Goal: Book appointment/travel/reservation

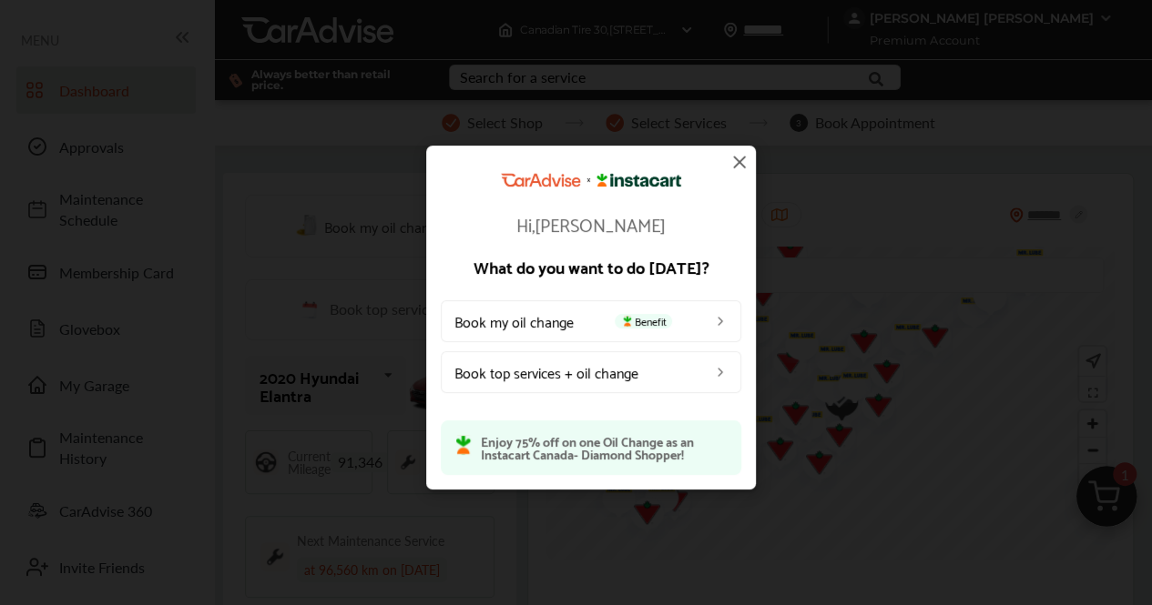
click at [604, 323] on link "Book my oil change Benefit" at bounding box center [591, 320] width 300 height 42
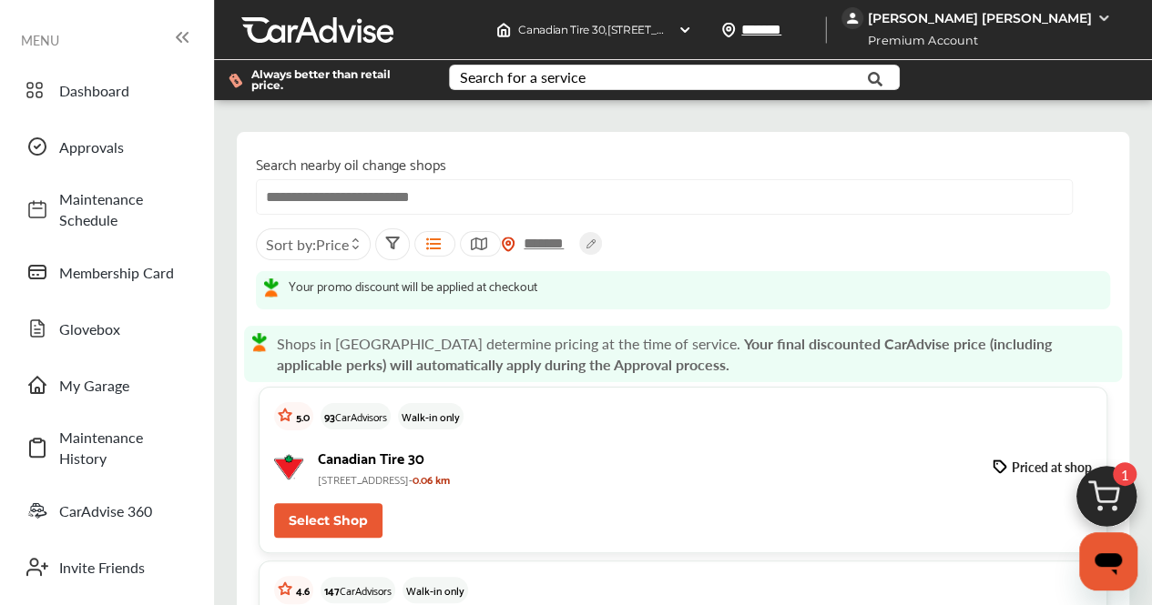
scroll to position [445, 0]
drag, startPoint x: 322, startPoint y: 365, endPoint x: 495, endPoint y: 380, distance: 173.6
copy div "Mr. Lube [STREET_ADDRESS][PERSON_NAME],"
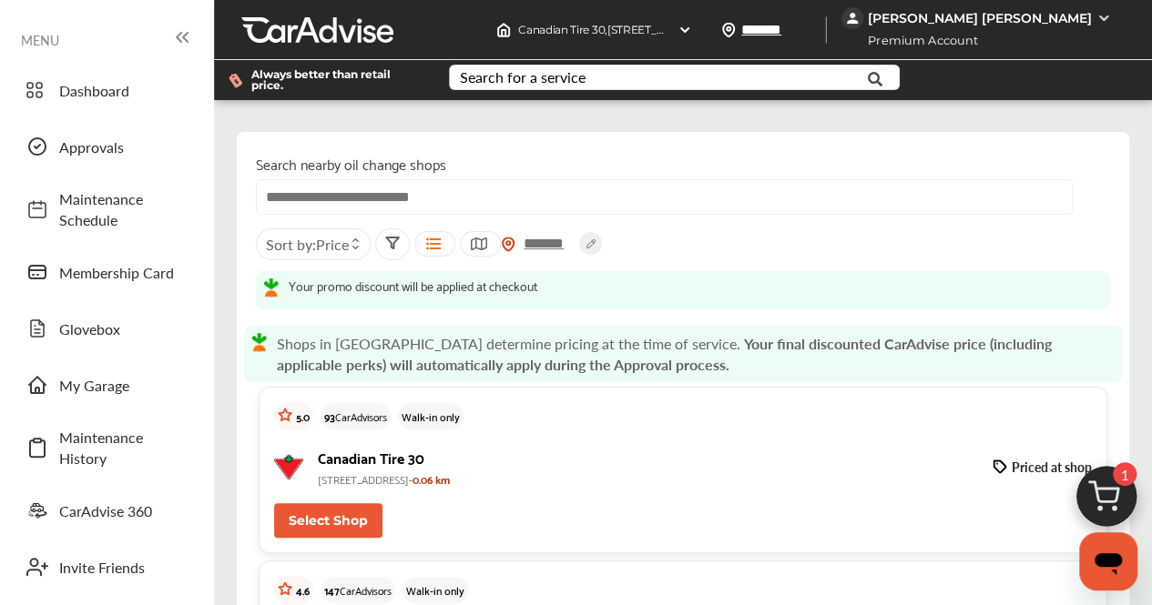
drag, startPoint x: 318, startPoint y: 192, endPoint x: 333, endPoint y: 198, distance: 16.4
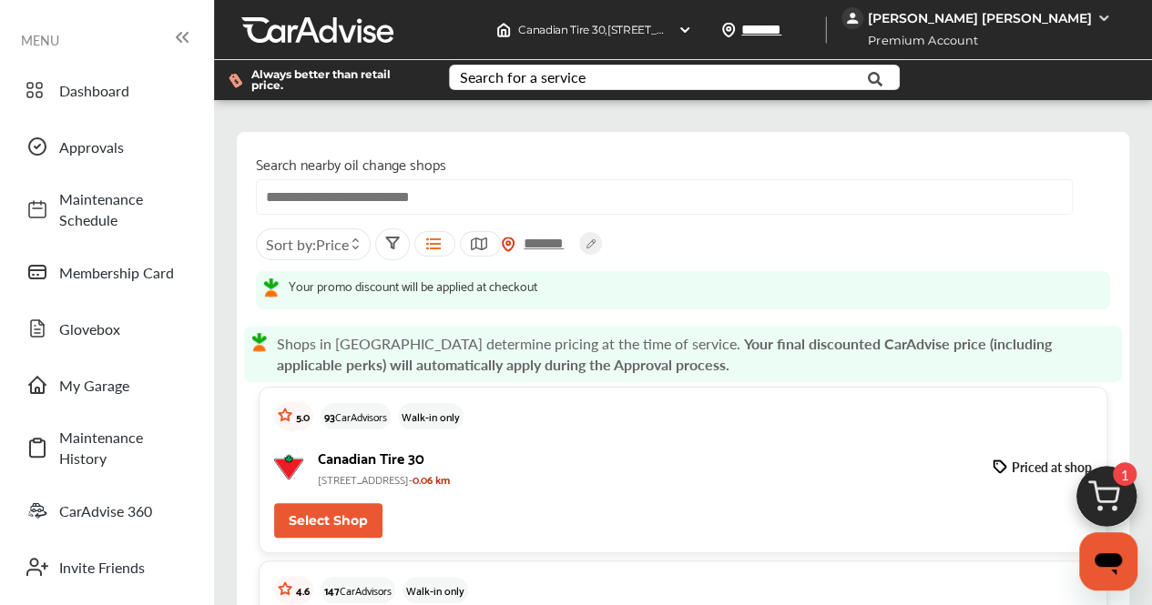
scroll to position [90, 0]
click at [326, 470] on span "[STREET_ADDRESS]-" at bounding box center [365, 479] width 95 height 19
drag, startPoint x: 326, startPoint y: 390, endPoint x: 497, endPoint y: 380, distance: 171.4
click at [412, 470] on span "[STREET_ADDRESS]-" at bounding box center [365, 479] width 95 height 19
copy span "[STREET_ADDRESS]"
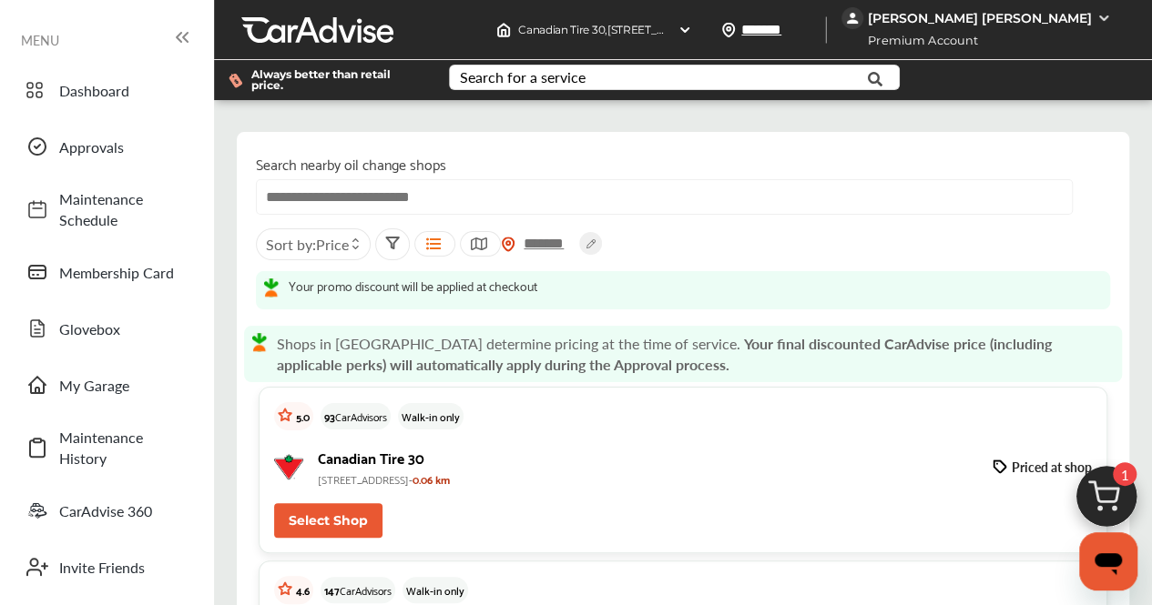
click at [571, 234] on input "*******" at bounding box center [547, 243] width 64 height 19
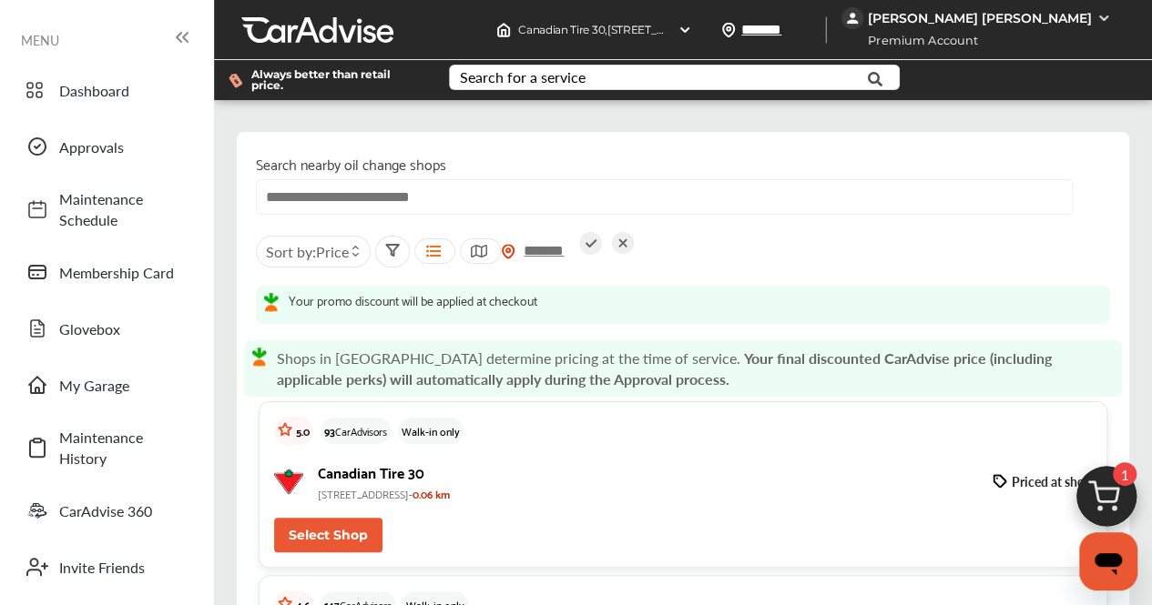
click at [593, 232] on icon at bounding box center [590, 243] width 23 height 23
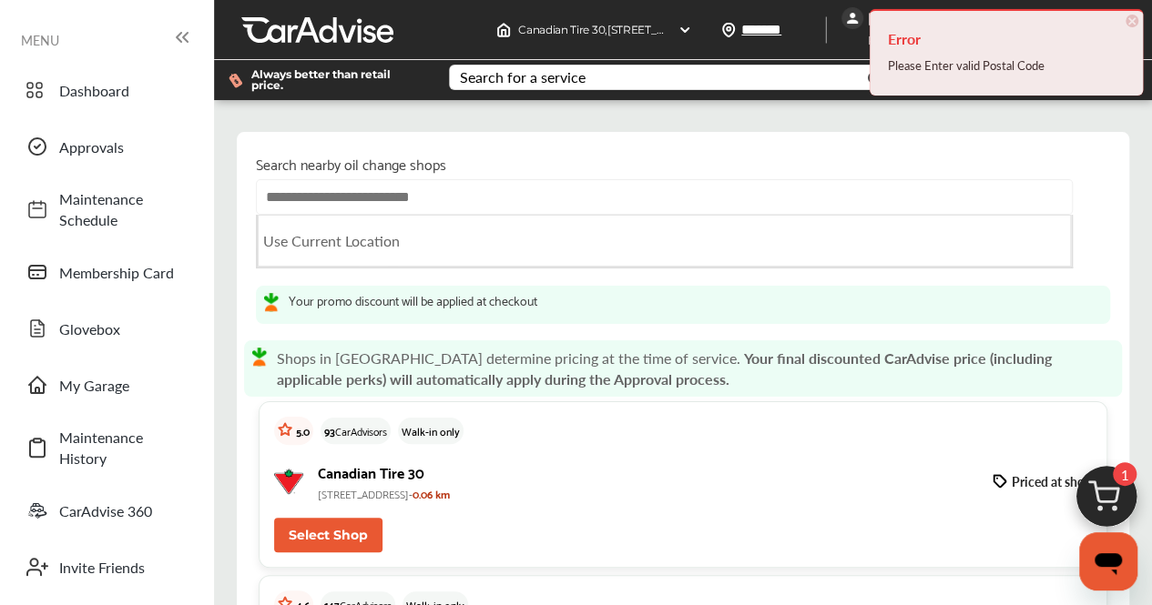
click at [523, 179] on input "text" at bounding box center [664, 197] width 817 height 36
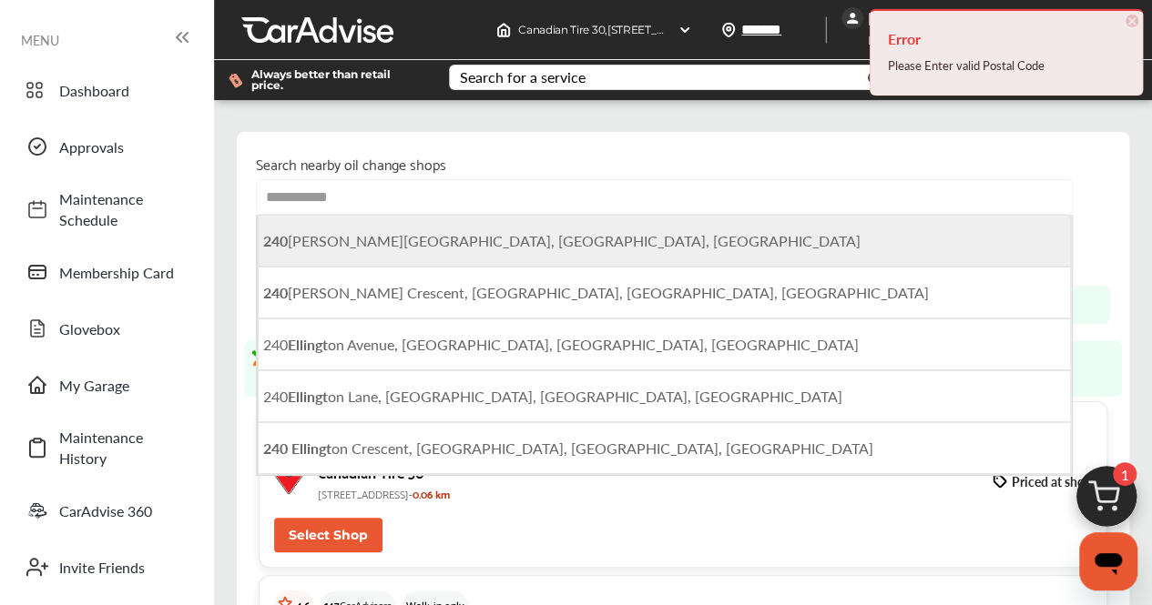
click at [484, 230] on span "[STREET_ADDRESS][PERSON_NAME]" at bounding box center [561, 240] width 597 height 21
type input "**********"
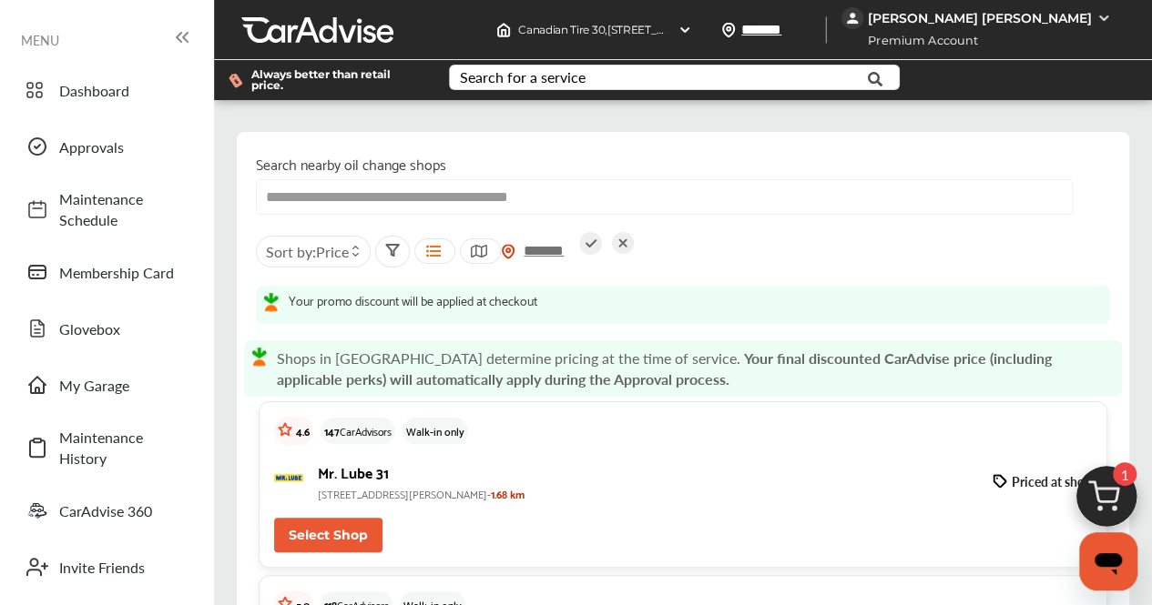
scroll to position [324, 0]
click at [325, 484] on span "[STREET_ADDRESS][PERSON_NAME]-" at bounding box center [404, 493] width 173 height 19
drag, startPoint x: 325, startPoint y: 168, endPoint x: 400, endPoint y: 165, distance: 74.7
click at [400, 484] on span "[STREET_ADDRESS][PERSON_NAME]-" at bounding box center [404, 493] width 173 height 19
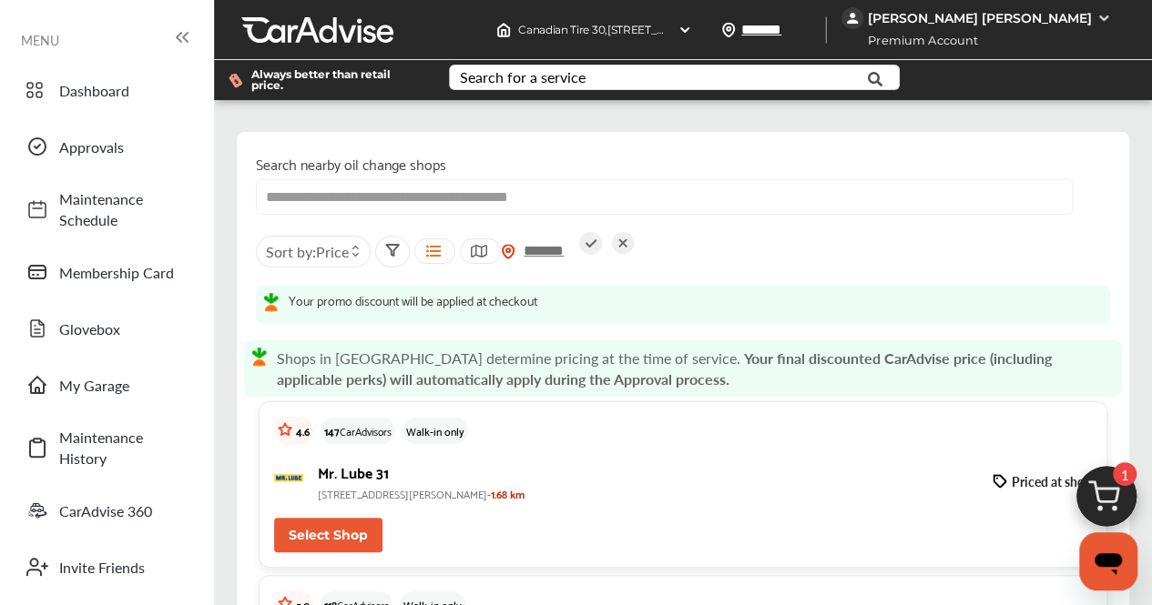
scroll to position [320, 0]
click at [322, 484] on span "[STREET_ADDRESS][PERSON_NAME]-" at bounding box center [404, 493] width 173 height 19
drag, startPoint x: 322, startPoint y: 173, endPoint x: 417, endPoint y: 177, distance: 94.7
click at [417, 484] on span "[STREET_ADDRESS][PERSON_NAME]-" at bounding box center [404, 493] width 173 height 19
copy span "[STREET_ADDRESS][PERSON_NAME]"
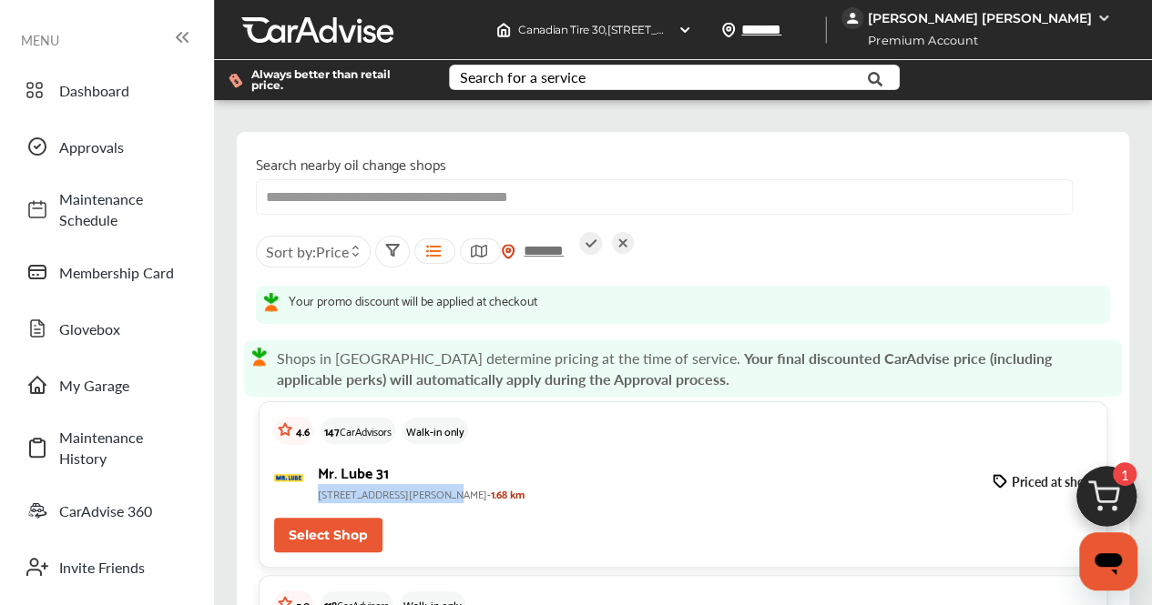
scroll to position [624, 0]
